Goal: Task Accomplishment & Management: Manage account settings

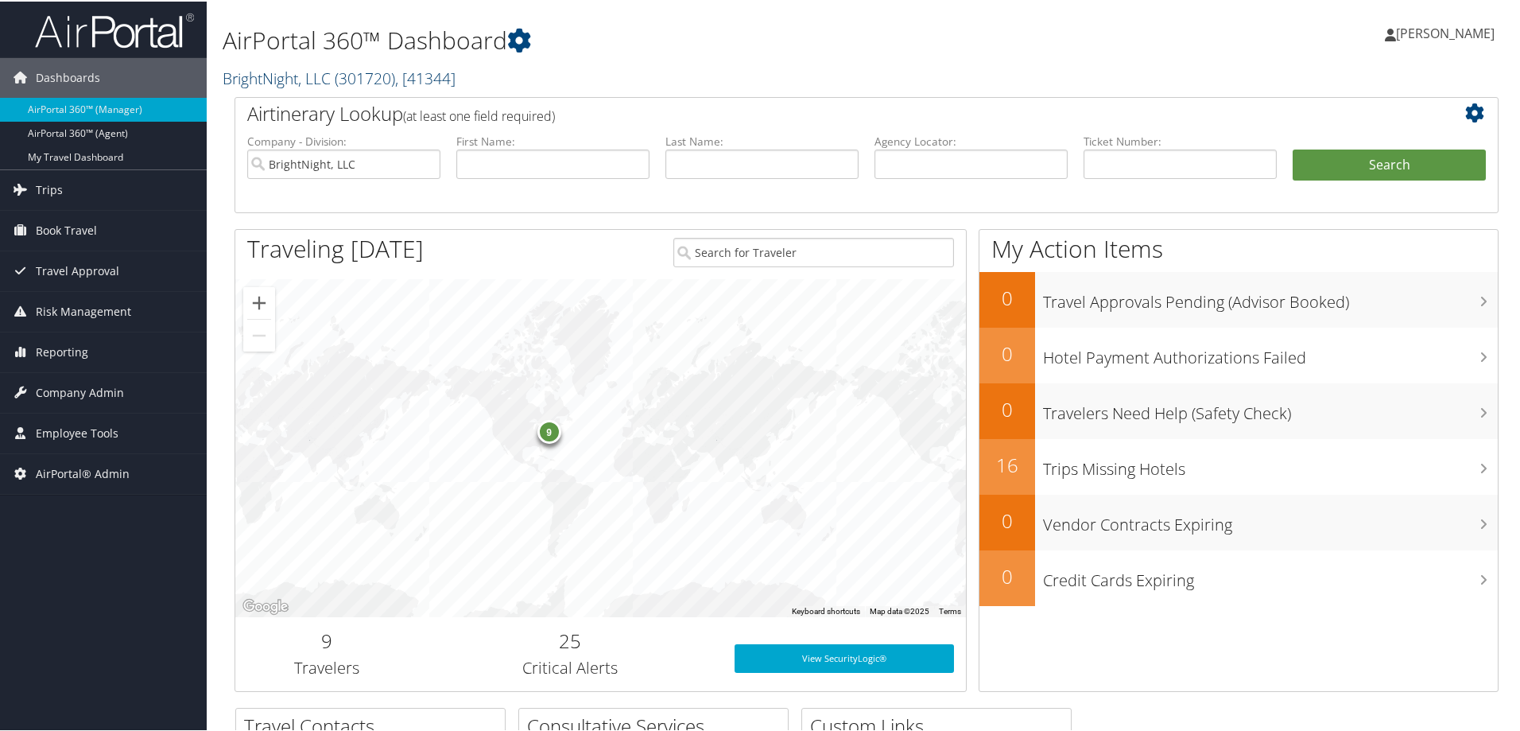
click at [395, 81] on span "( 301720 )" at bounding box center [365, 76] width 60 height 21
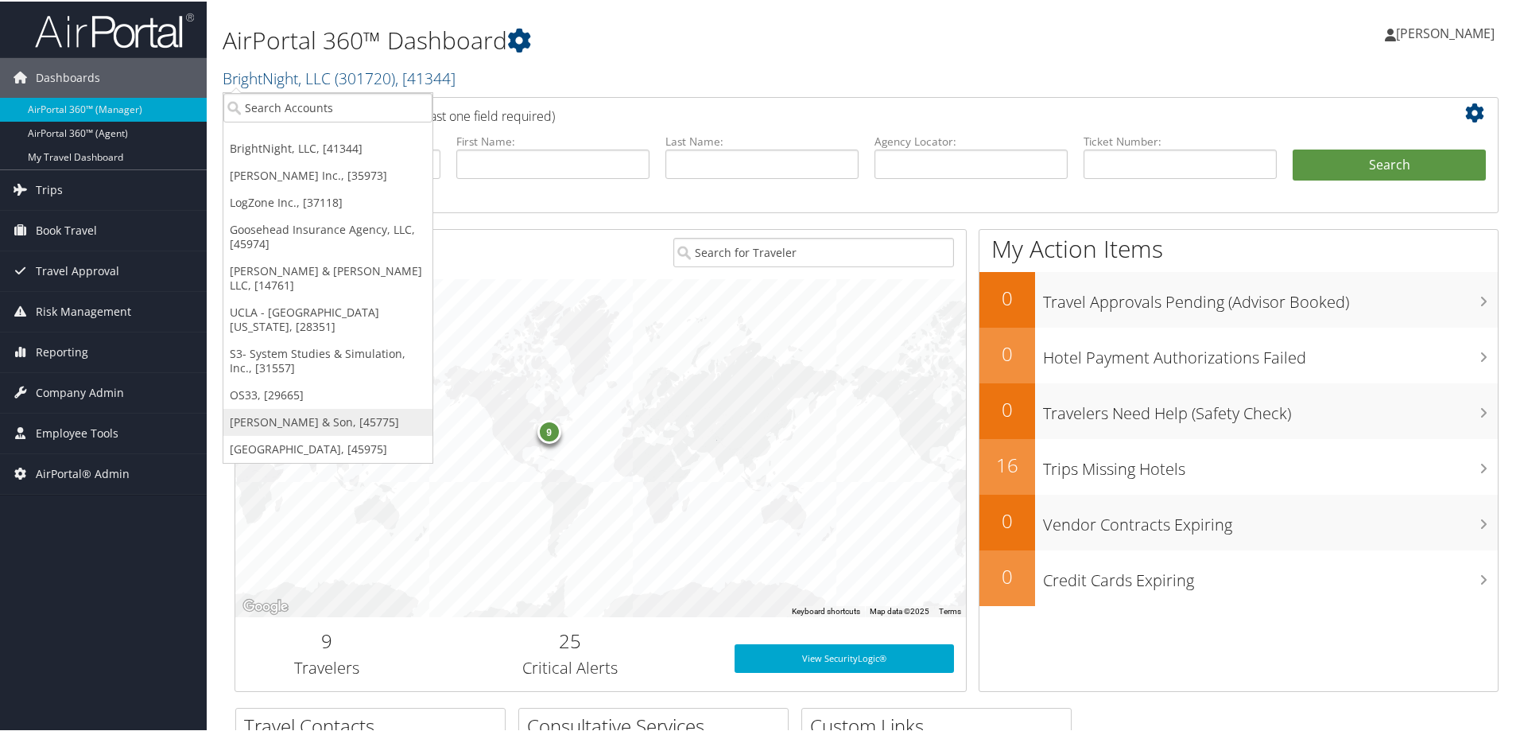
click at [318, 407] on link "[PERSON_NAME] & Son, [45775]" at bounding box center [327, 420] width 209 height 27
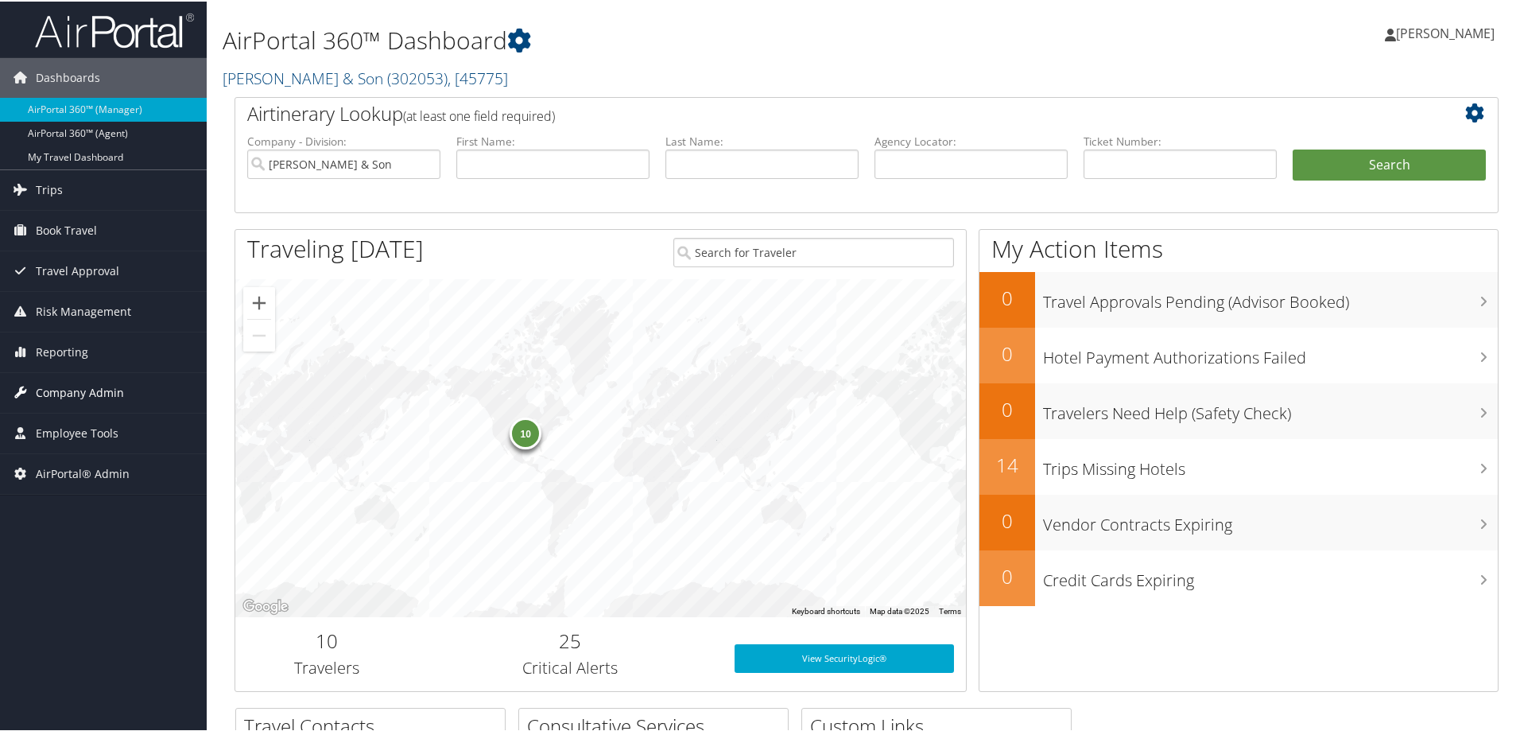
click at [62, 386] on span "Company Admin" at bounding box center [80, 391] width 88 height 40
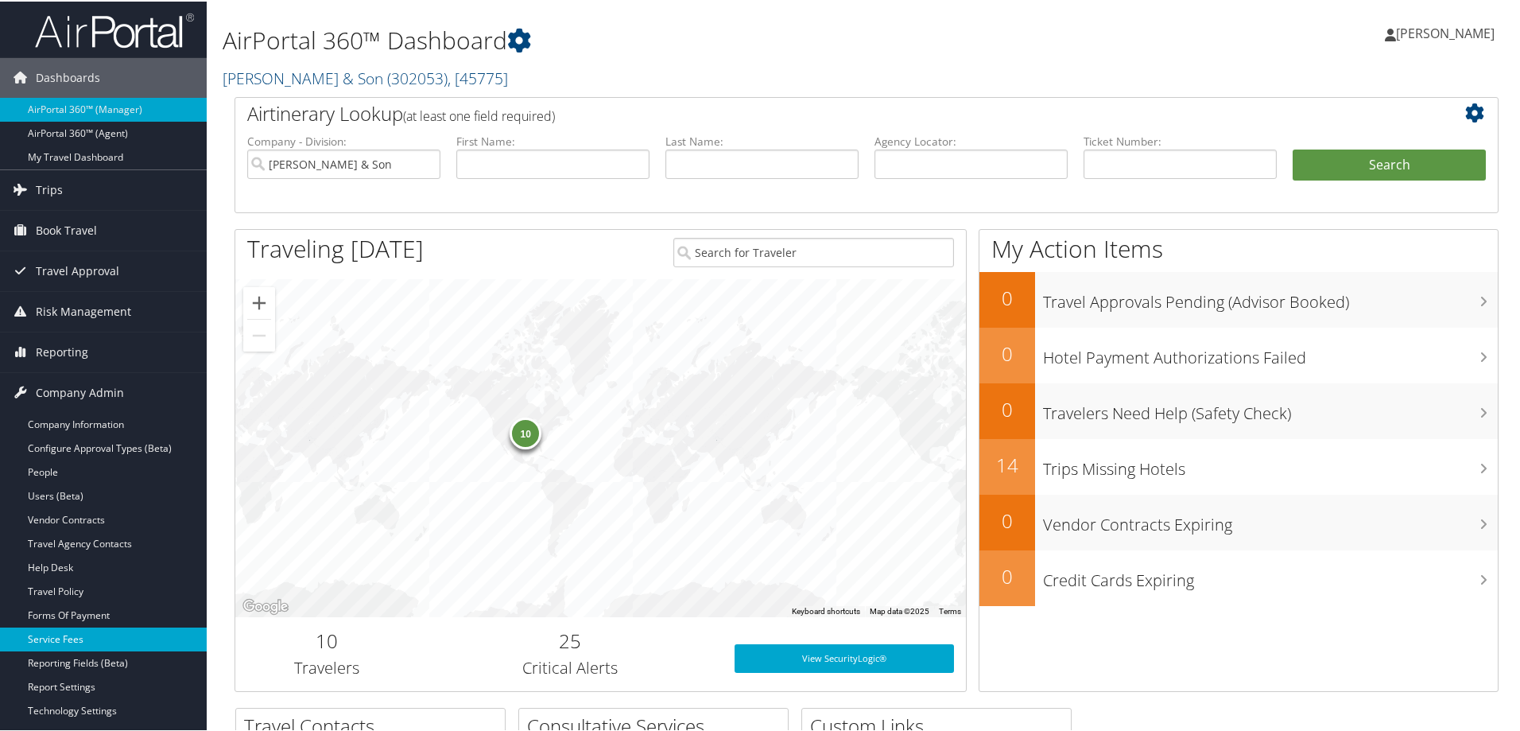
click at [72, 645] on link "Service Fees" at bounding box center [103, 638] width 207 height 24
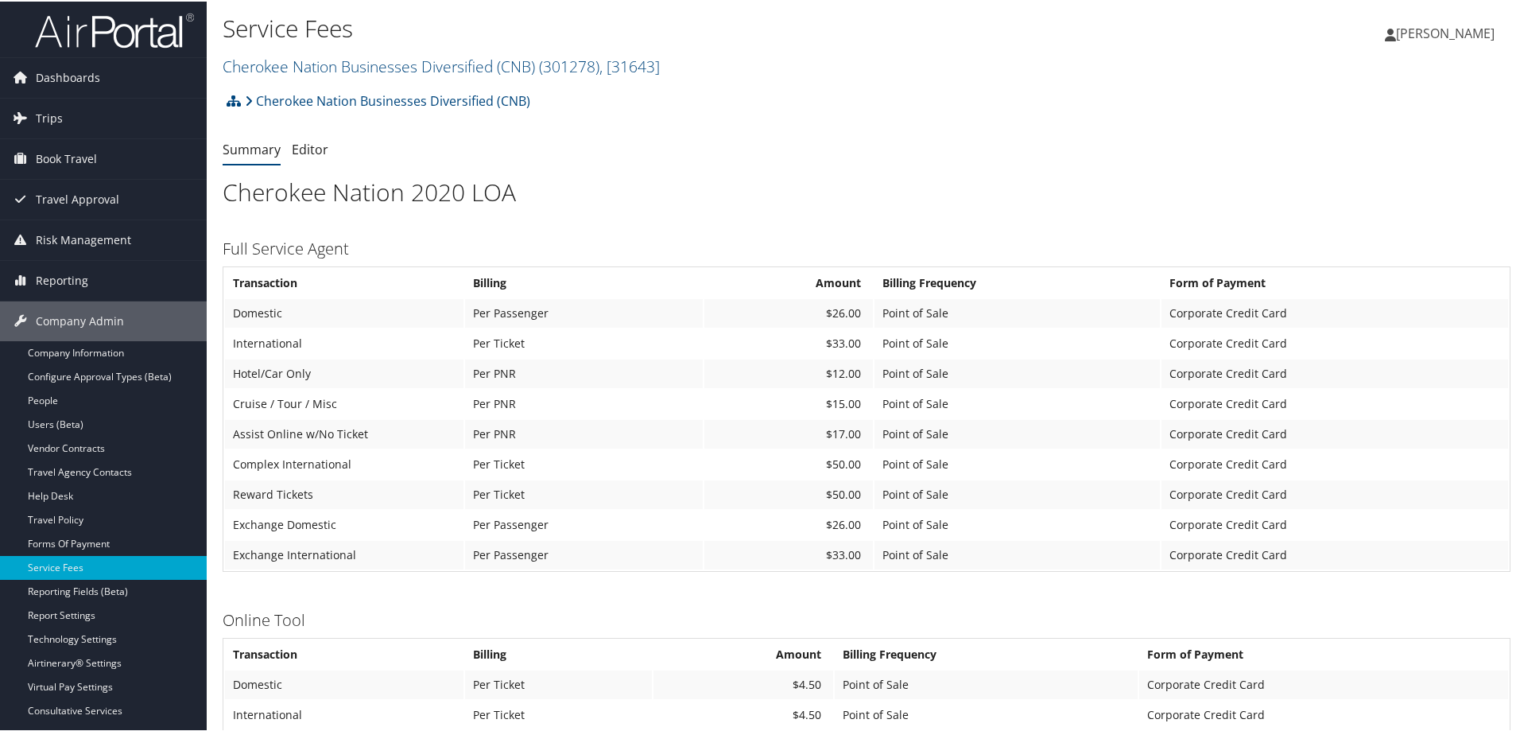
scroll to position [424, 0]
